Goal: Information Seeking & Learning: Learn about a topic

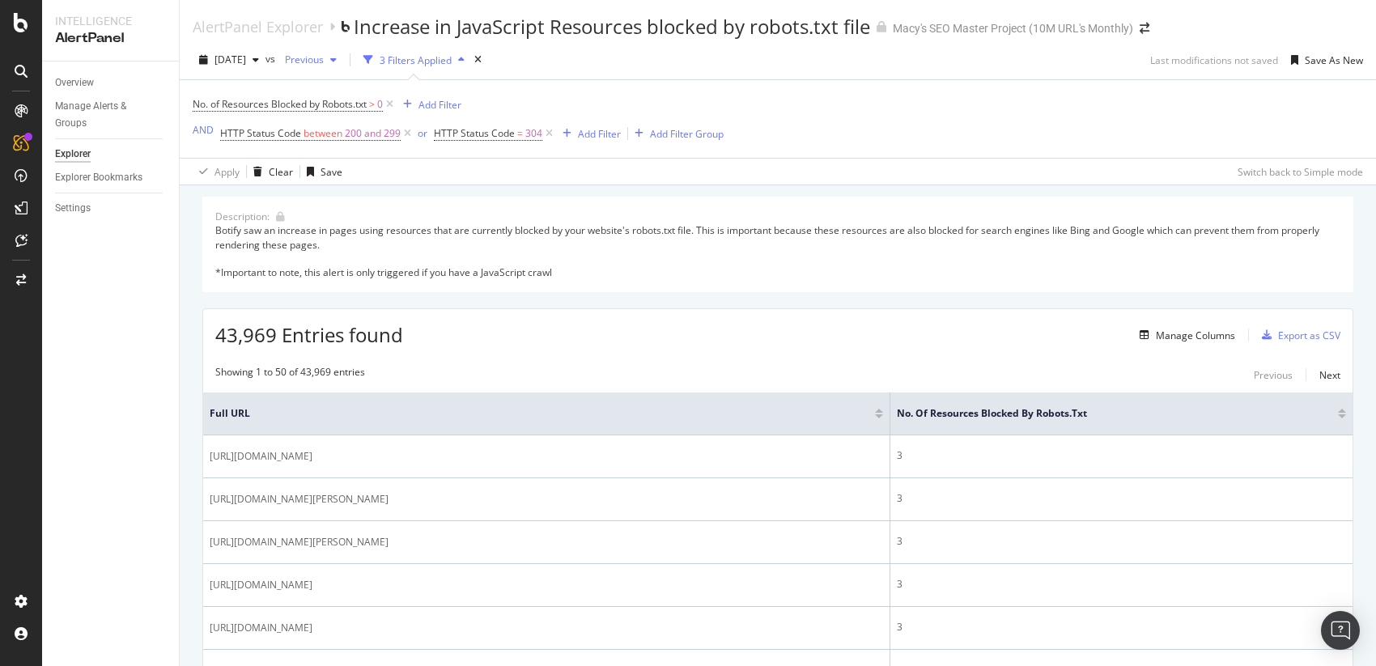
click at [324, 62] on span "Previous" at bounding box center [300, 60] width 45 height 14
click at [352, 125] on div "[DATE]" at bounding box center [357, 122] width 87 height 15
click at [336, 65] on div "[DATE]" at bounding box center [306, 60] width 57 height 24
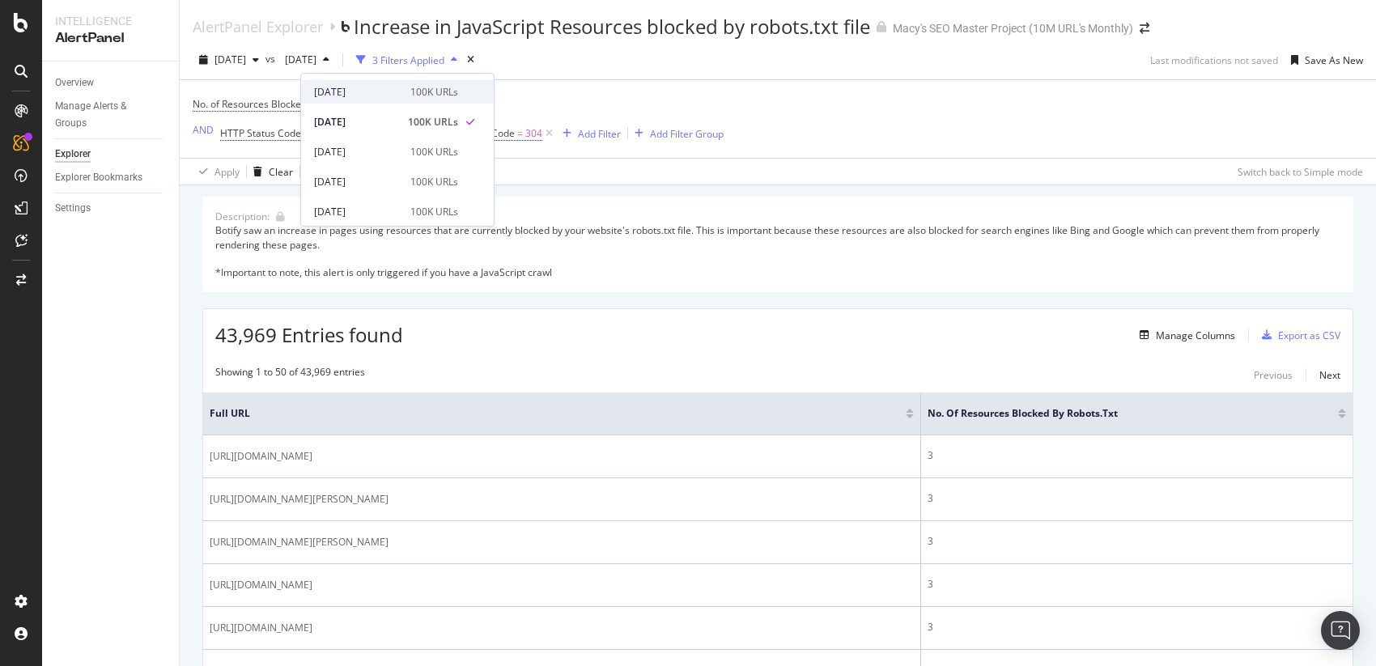
click at [368, 95] on div "[DATE]" at bounding box center [357, 92] width 87 height 15
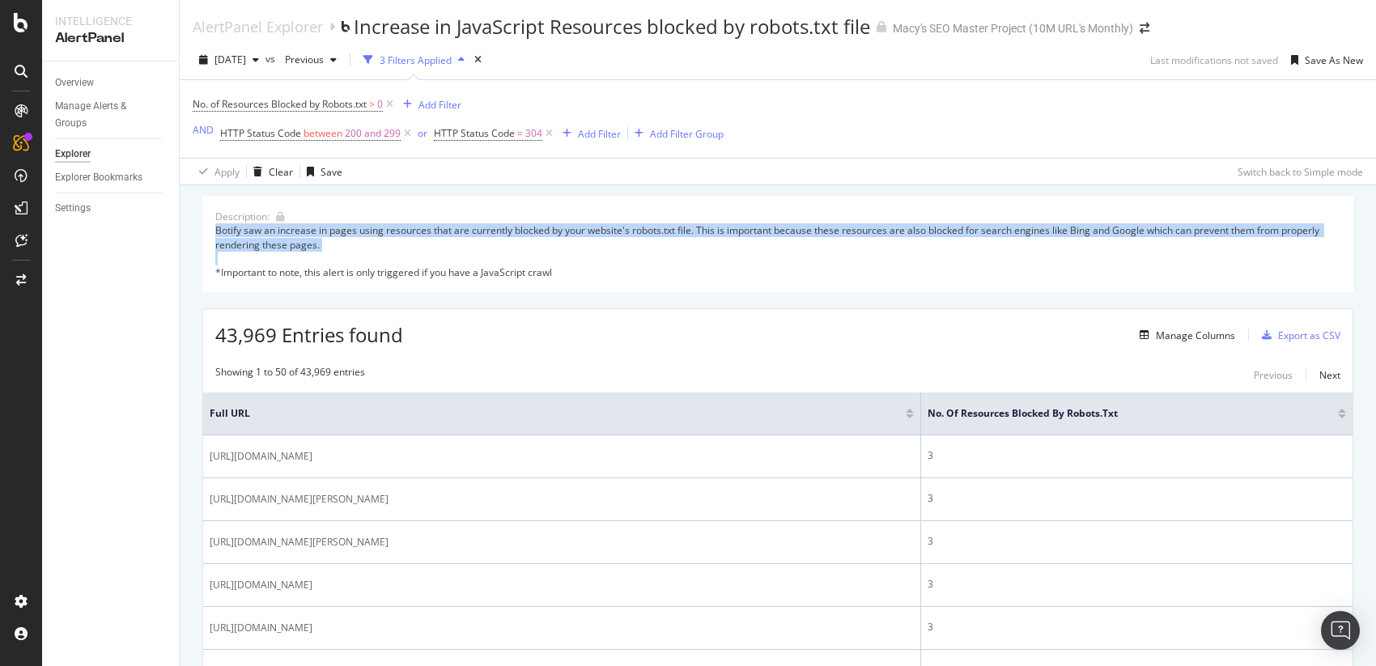
drag, startPoint x: 520, startPoint y: 234, endPoint x: 677, endPoint y: 267, distance: 161.3
click at [679, 267] on div "Description: Botify saw an increase in pages using resources that are currently…" at bounding box center [777, 245] width 1151 height 96
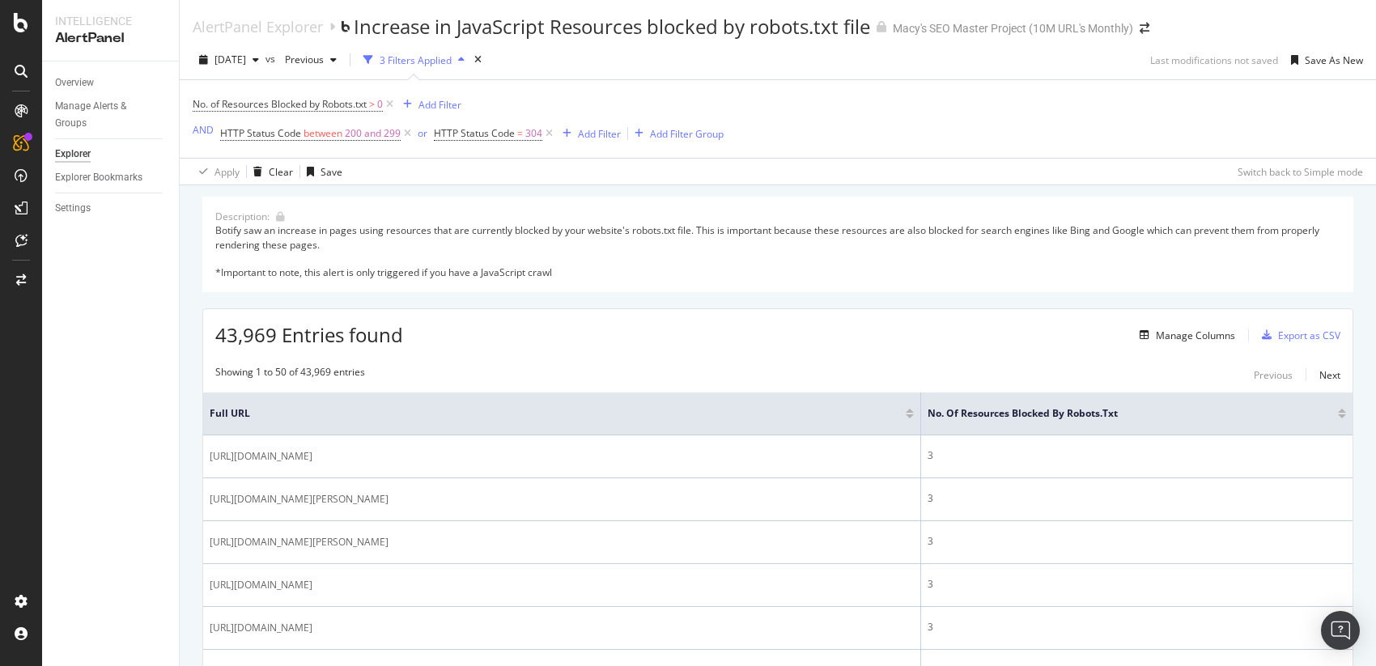
click at [677, 267] on div "Botify saw an increase in pages using resources that are currently blocked by y…" at bounding box center [777, 251] width 1125 height 56
click at [324, 63] on span "Previous" at bounding box center [300, 60] width 45 height 14
click at [359, 181] on div "[DATE]" at bounding box center [357, 182] width 87 height 15
click at [316, 56] on span "[DATE]" at bounding box center [297, 60] width 38 height 14
click at [361, 91] on div "[DATE]" at bounding box center [357, 92] width 87 height 15
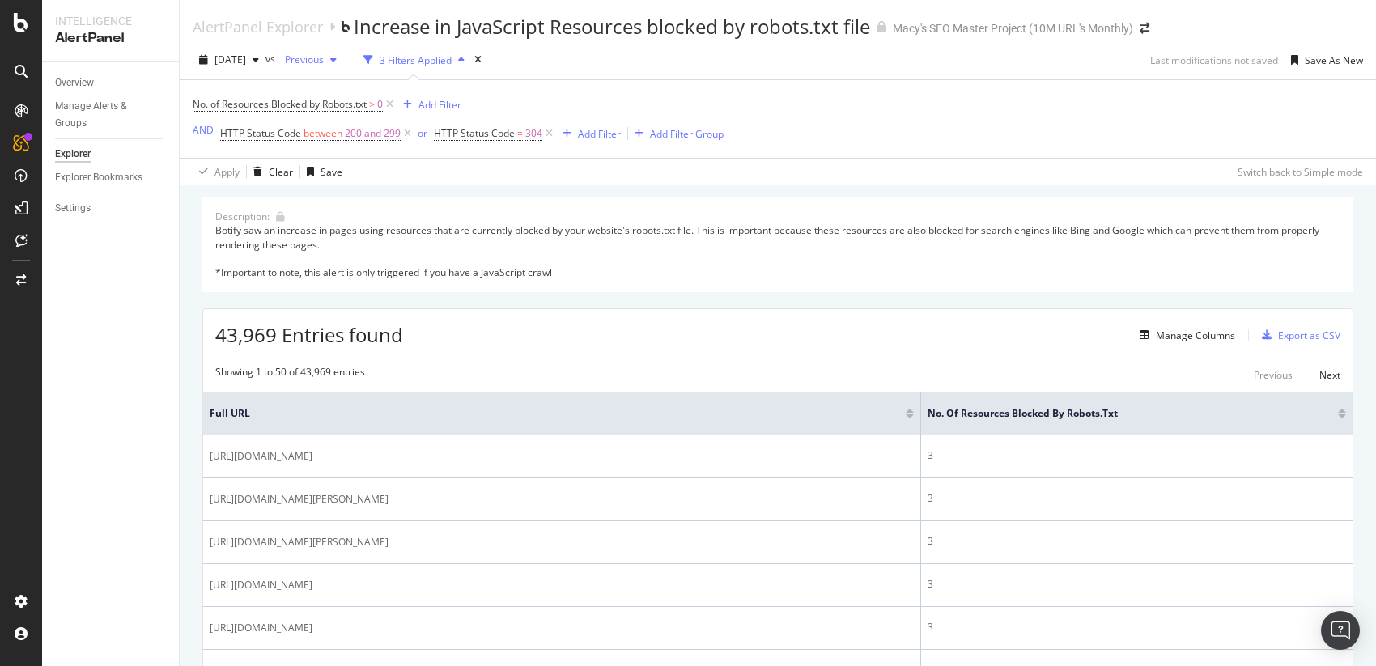
click at [324, 58] on span "Previous" at bounding box center [300, 60] width 45 height 14
click at [345, 118] on div "[DATE]" at bounding box center [357, 122] width 87 height 15
click at [316, 56] on span "[DATE]" at bounding box center [297, 60] width 38 height 14
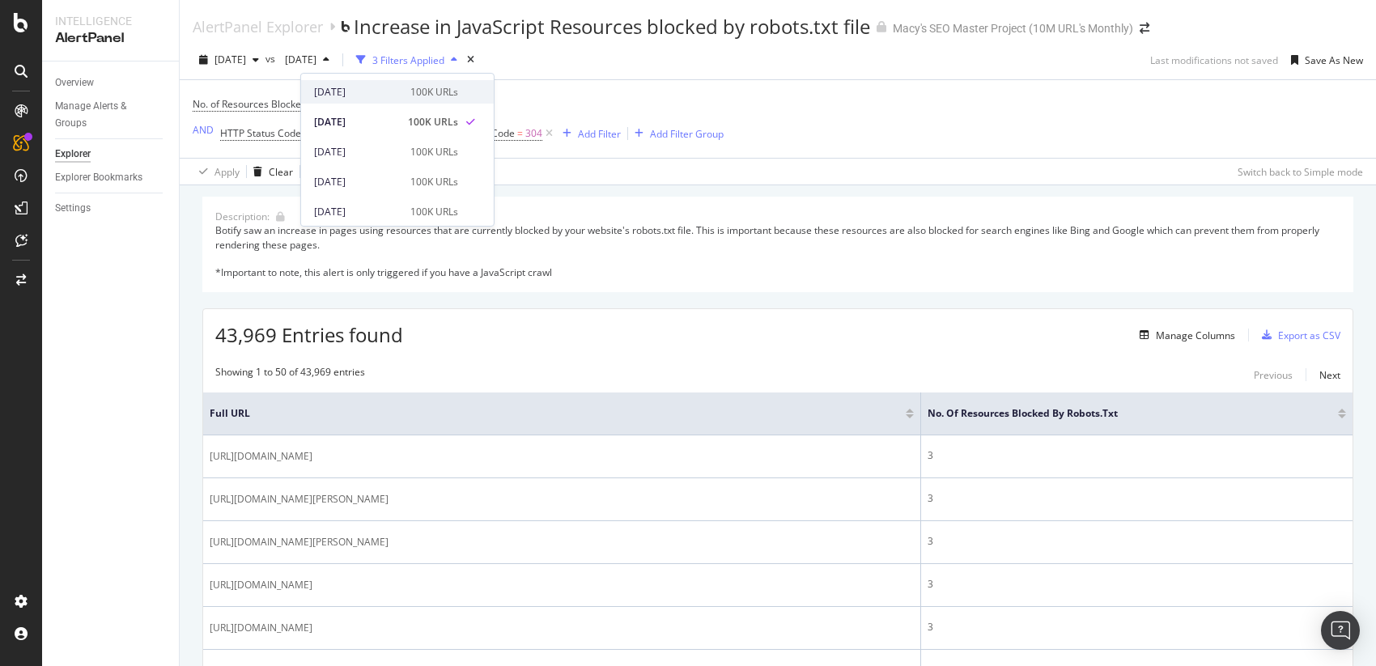
click at [356, 91] on div "[DATE]" at bounding box center [357, 92] width 87 height 15
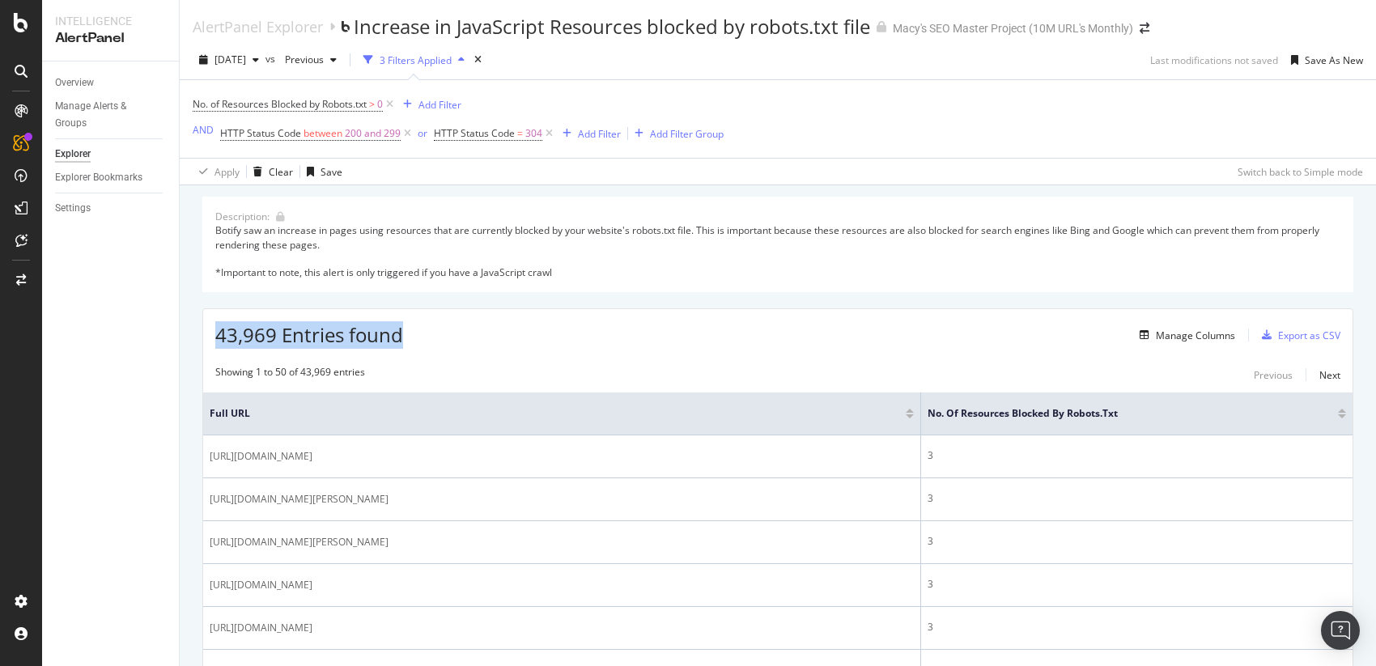
drag, startPoint x: 208, startPoint y: 337, endPoint x: 444, endPoint y: 342, distance: 236.4
click at [444, 343] on div "43,969 Entries found Manage Columns Export as CSV" at bounding box center [777, 329] width 1149 height 40
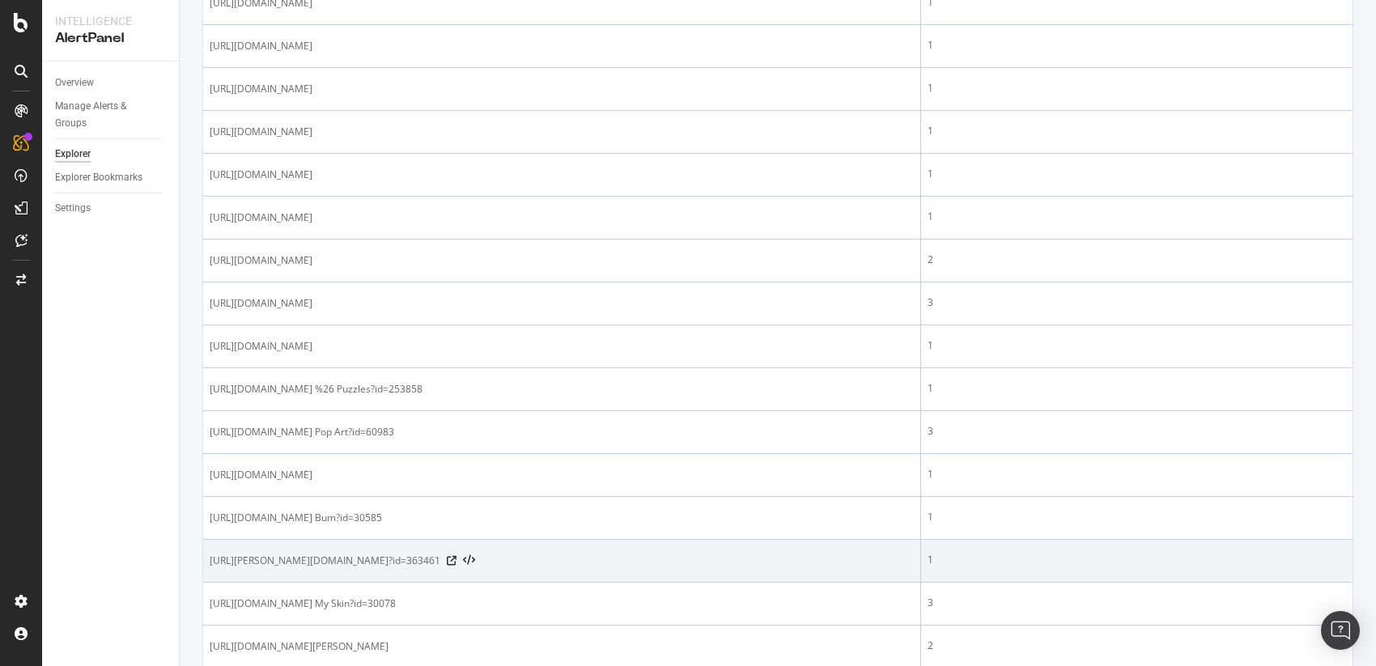
scroll to position [1081, 0]
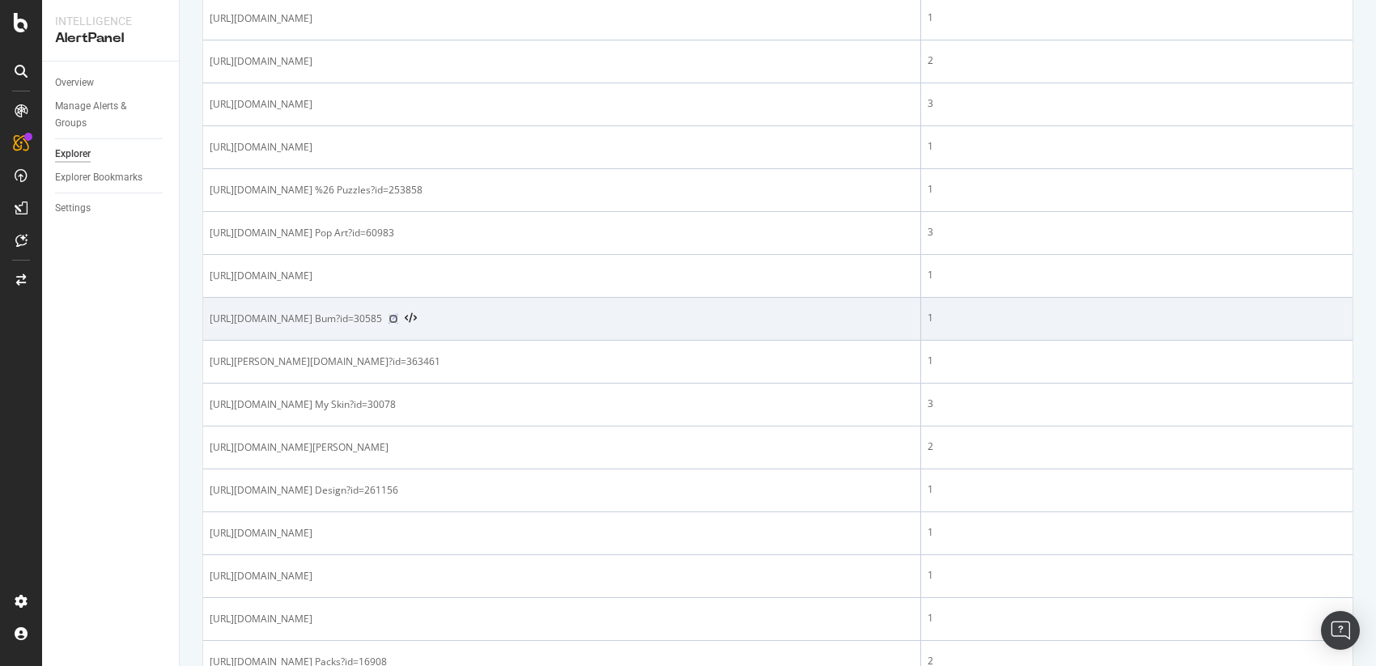
click at [398, 324] on icon at bounding box center [393, 319] width 10 height 10
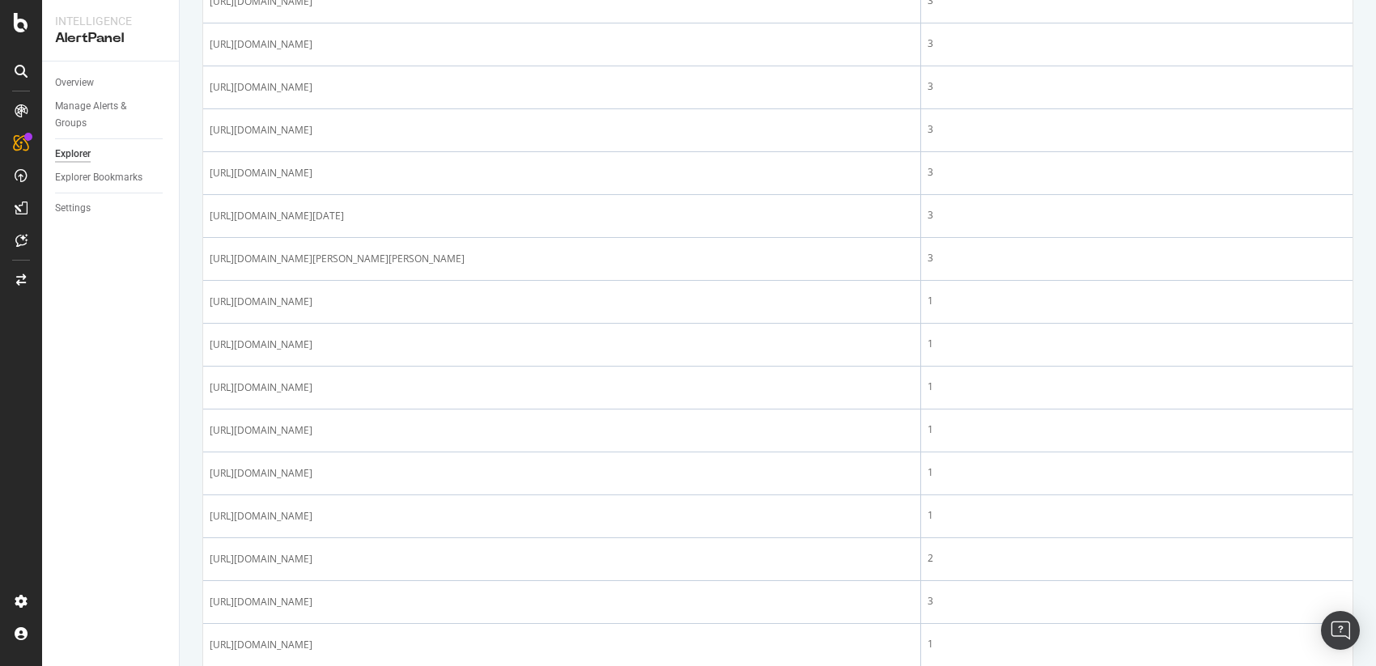
scroll to position [0, 0]
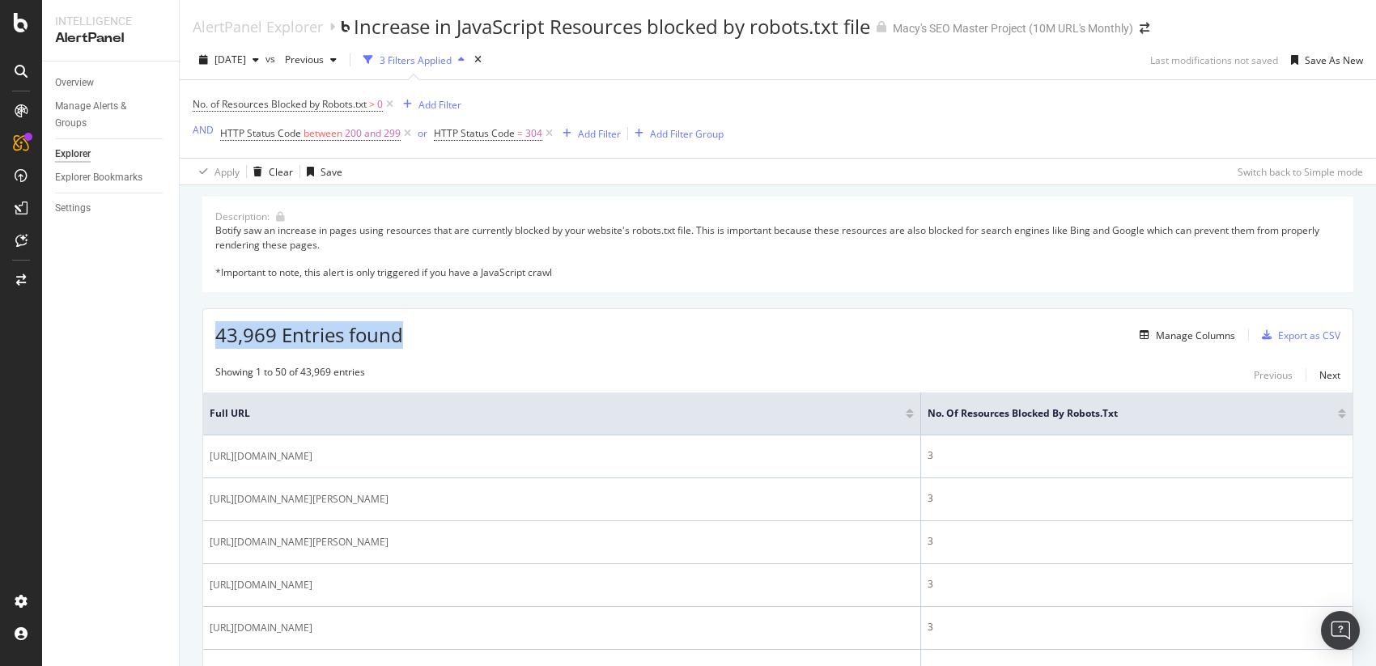
click at [425, 331] on div "43,969 Entries found Manage Columns Export as CSV" at bounding box center [777, 329] width 1149 height 40
drag, startPoint x: 413, startPoint y: 335, endPoint x: 192, endPoint y: 325, distance: 221.2
drag, startPoint x: 341, startPoint y: 333, endPoint x: 380, endPoint y: 334, distance: 38.9
click at [362, 333] on span "43,969 Entries found" at bounding box center [309, 334] width 188 height 27
